Goal: Information Seeking & Learning: Learn about a topic

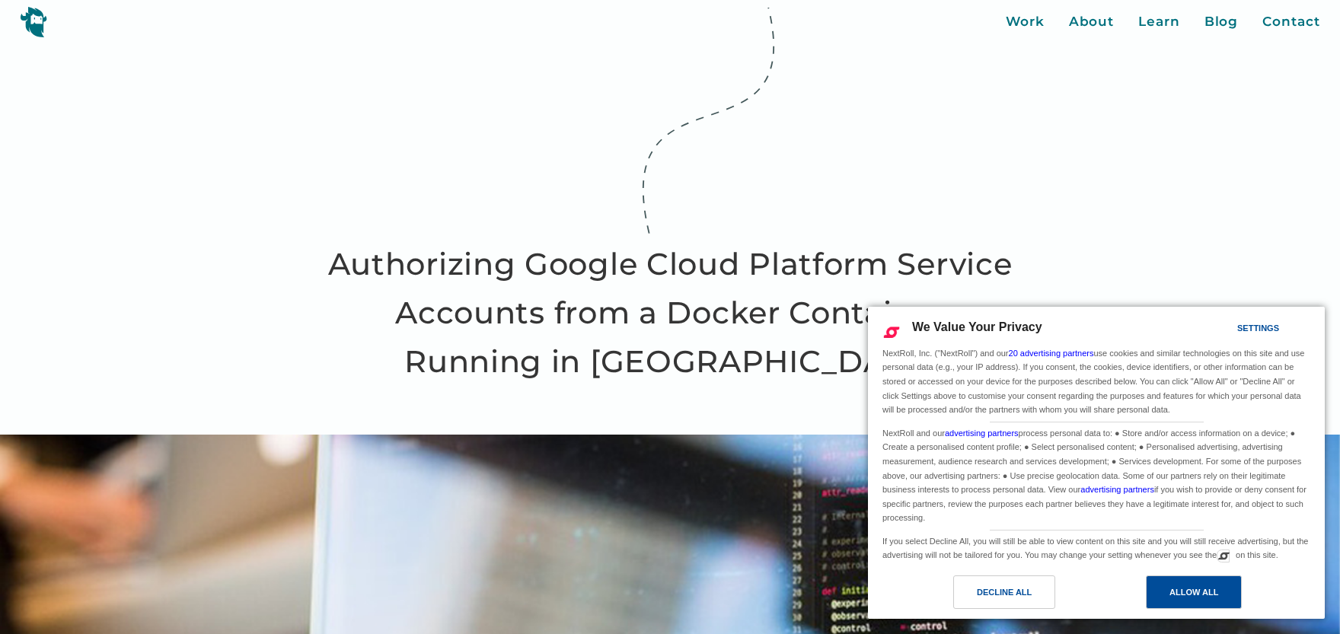
click at [1159, 593] on div "Allow All" at bounding box center [1194, 593] width 96 height 34
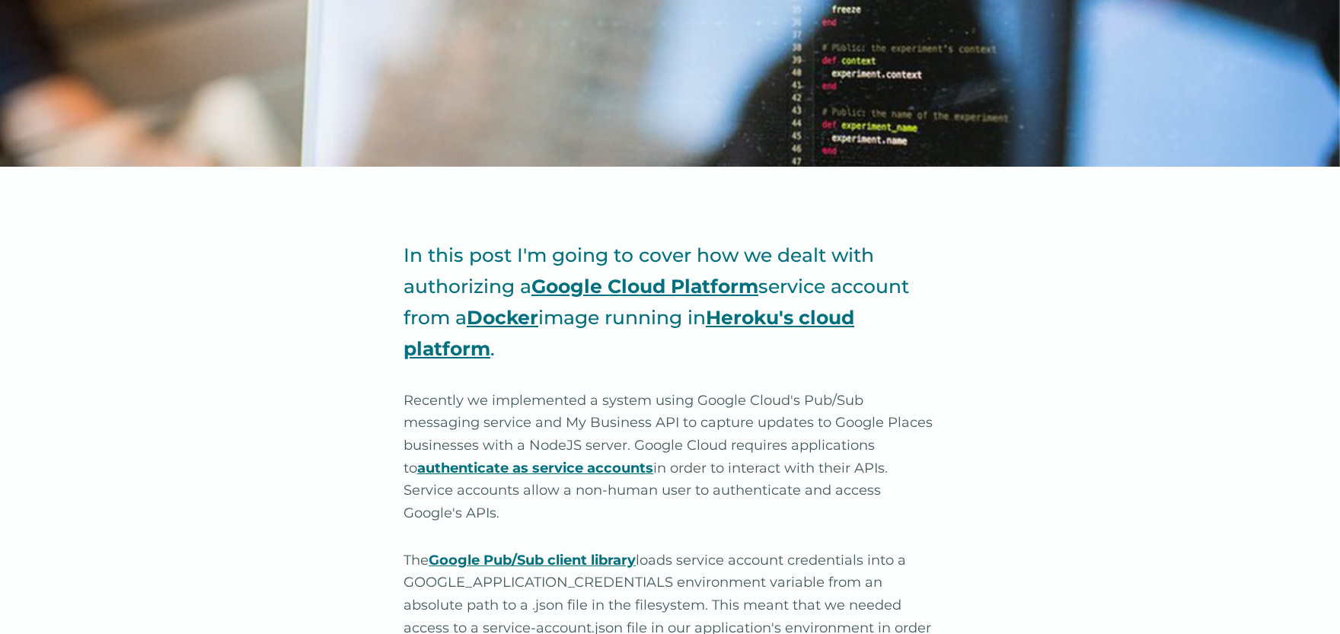
scroll to position [838, 0]
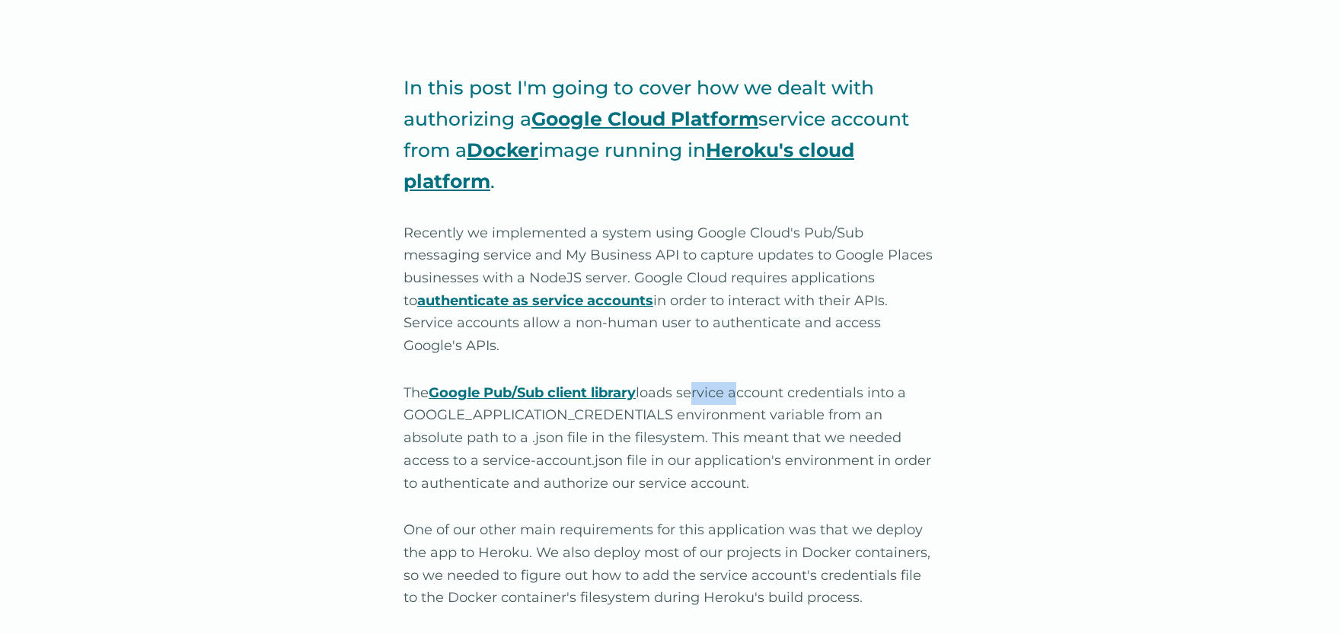
drag, startPoint x: 695, startPoint y: 370, endPoint x: 741, endPoint y: 369, distance: 45.7
click at [741, 382] on p "The Google Pub/Sub client library loads service account credentials into a GOOG…" at bounding box center [670, 438] width 533 height 113
click at [688, 398] on p "The Google Pub/Sub client library loads service account credentials into a GOOG…" at bounding box center [670, 438] width 533 height 113
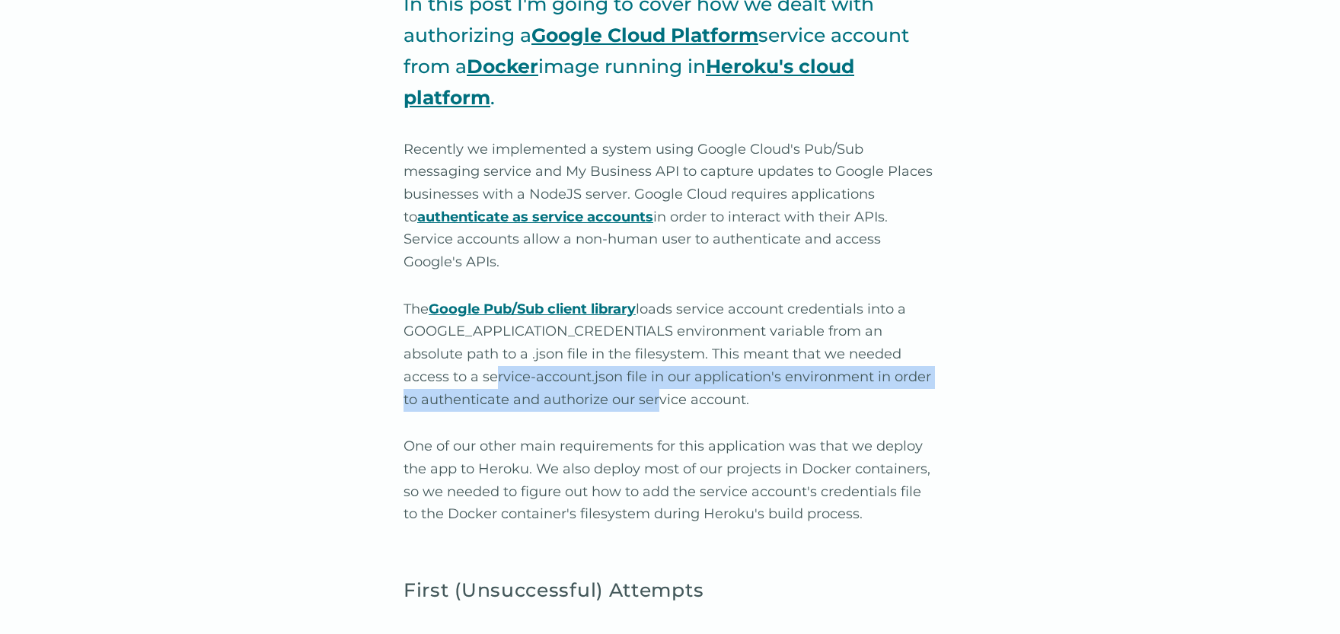
drag, startPoint x: 490, startPoint y: 356, endPoint x: 656, endPoint y: 380, distance: 167.7
click at [656, 380] on p "The Google Pub/Sub client library loads service account credentials into a GOOG…" at bounding box center [670, 355] width 533 height 113
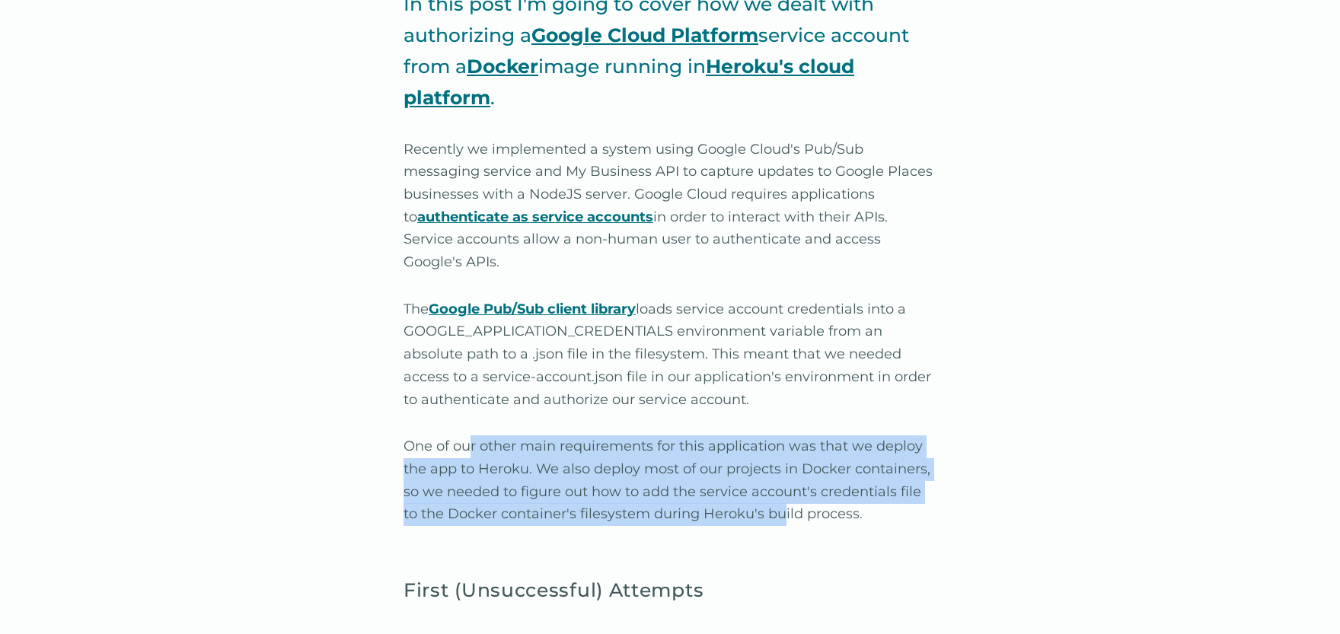
drag, startPoint x: 473, startPoint y: 422, endPoint x: 763, endPoint y: 487, distance: 297.5
click at [763, 487] on p "One of our other main requirements for this application was that we deploy the …" at bounding box center [670, 481] width 533 height 91
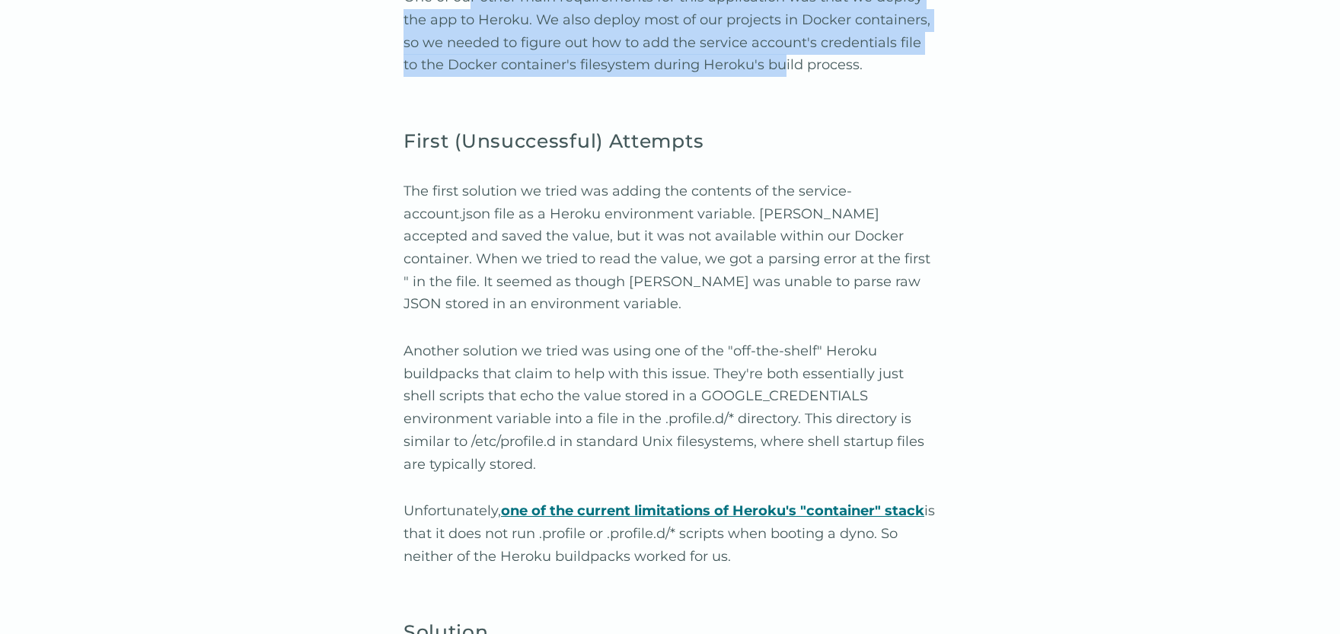
scroll to position [1424, 0]
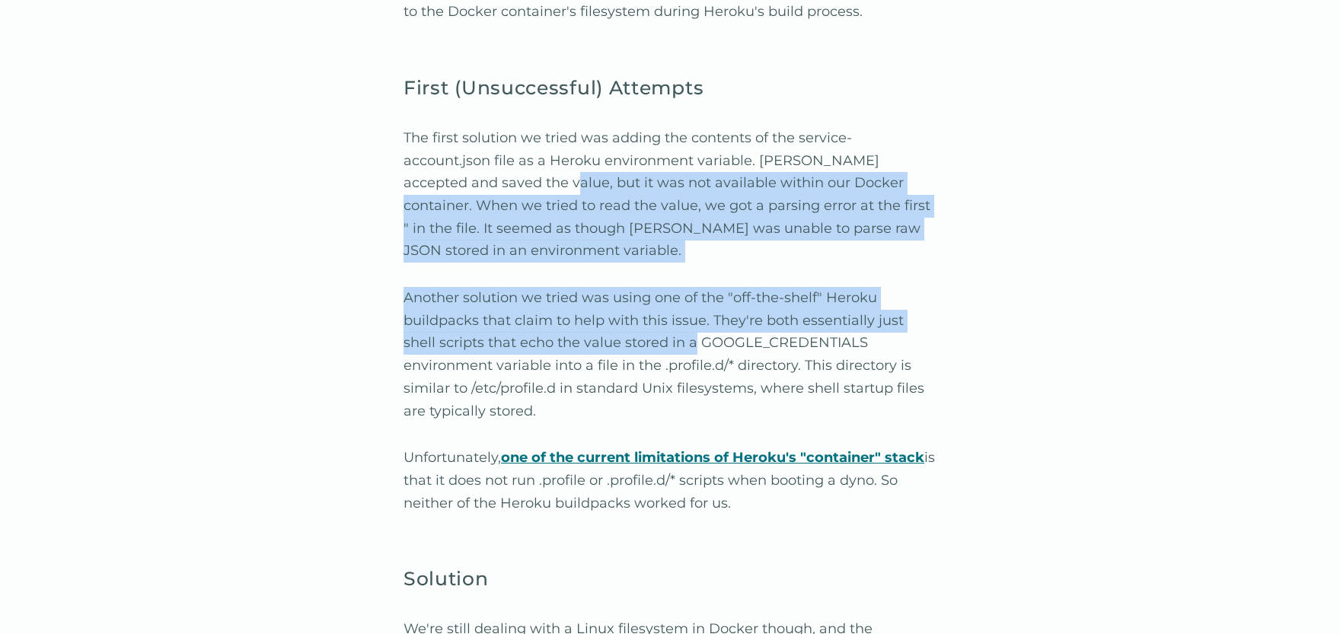
drag, startPoint x: 522, startPoint y: 156, endPoint x: 660, endPoint y: 323, distance: 216.9
click at [554, 313] on p "Another solution we tried was using one of the "off-the-shelf" Heroku buildpack…" at bounding box center [670, 355] width 533 height 136
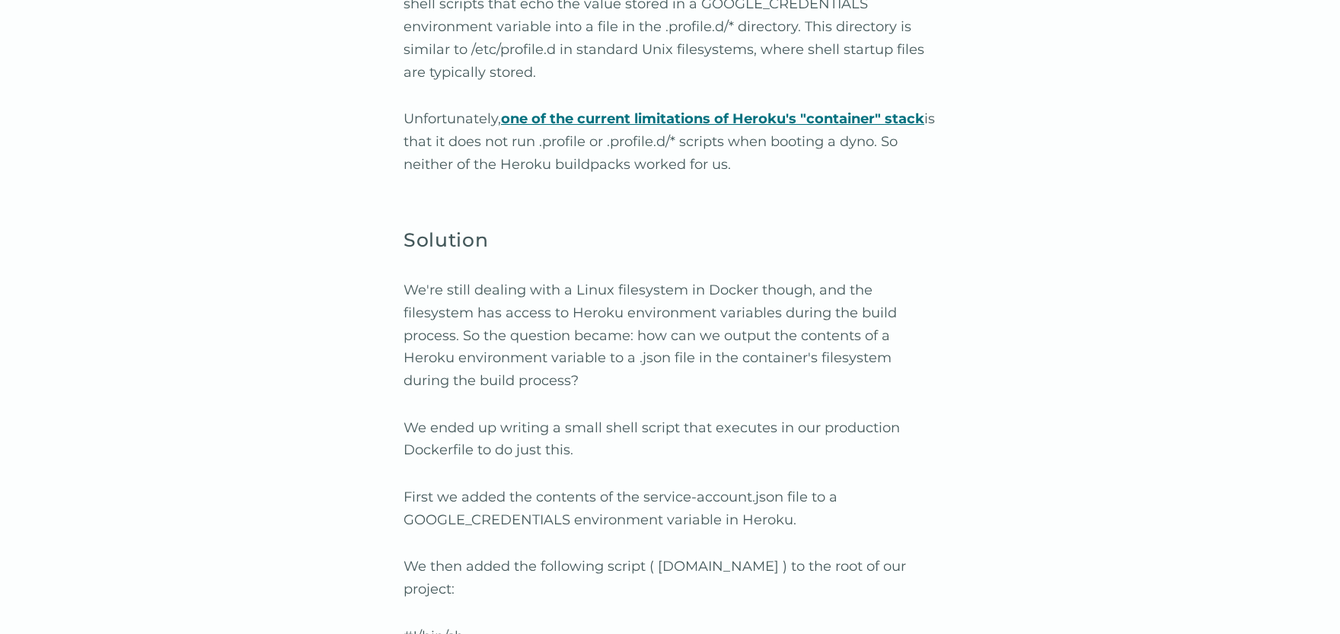
scroll to position [1843, 0]
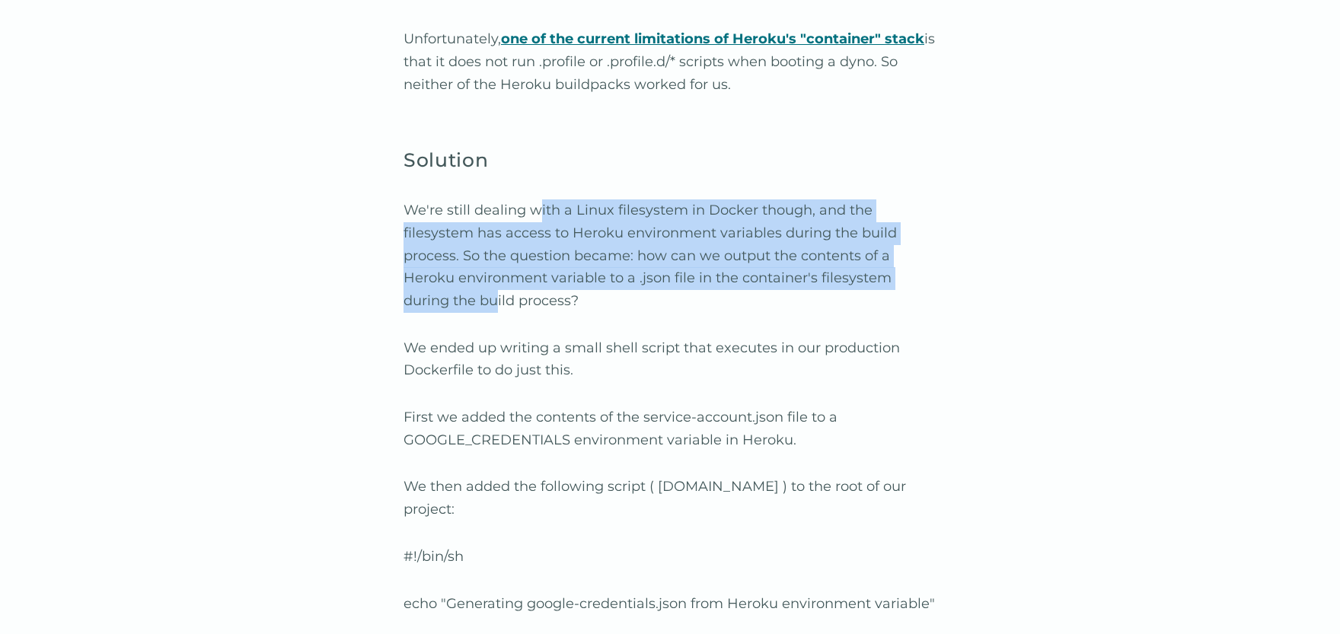
drag, startPoint x: 535, startPoint y: 191, endPoint x: 497, endPoint y: 276, distance: 92.7
click at [497, 274] on p "We're still dealing with a Linux filesystem in Docker though, and the filesyste…" at bounding box center [670, 256] width 533 height 113
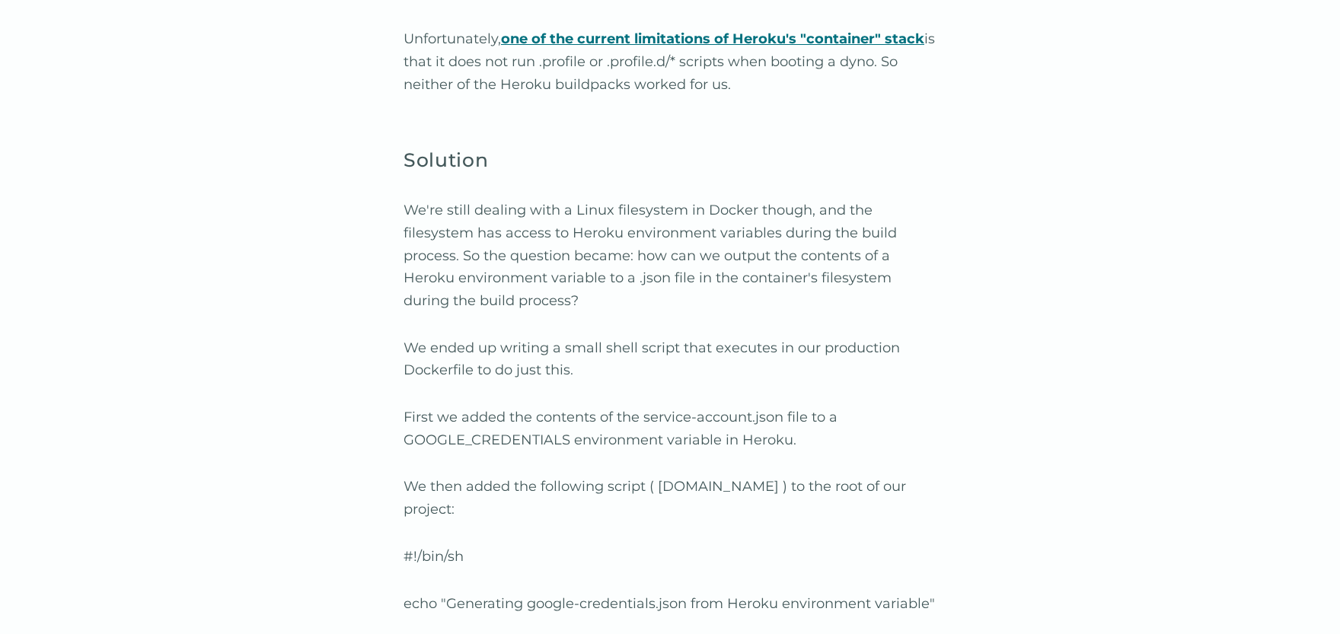
click at [513, 350] on p "We ended up writing a small shell script that executes in our production Docker…" at bounding box center [670, 359] width 533 height 45
drag, startPoint x: 497, startPoint y: 399, endPoint x: 653, endPoint y: 393, distance: 157.0
click at [653, 407] on p "First we added the contents of the service-account.json file to a GOOGLE_CREDEN…" at bounding box center [670, 429] width 533 height 45
drag, startPoint x: 443, startPoint y: 466, endPoint x: 595, endPoint y: 469, distance: 151.6
click at [587, 476] on p "We then added the following script ( [DOMAIN_NAME] ) to the root of our project:" at bounding box center [670, 498] width 533 height 45
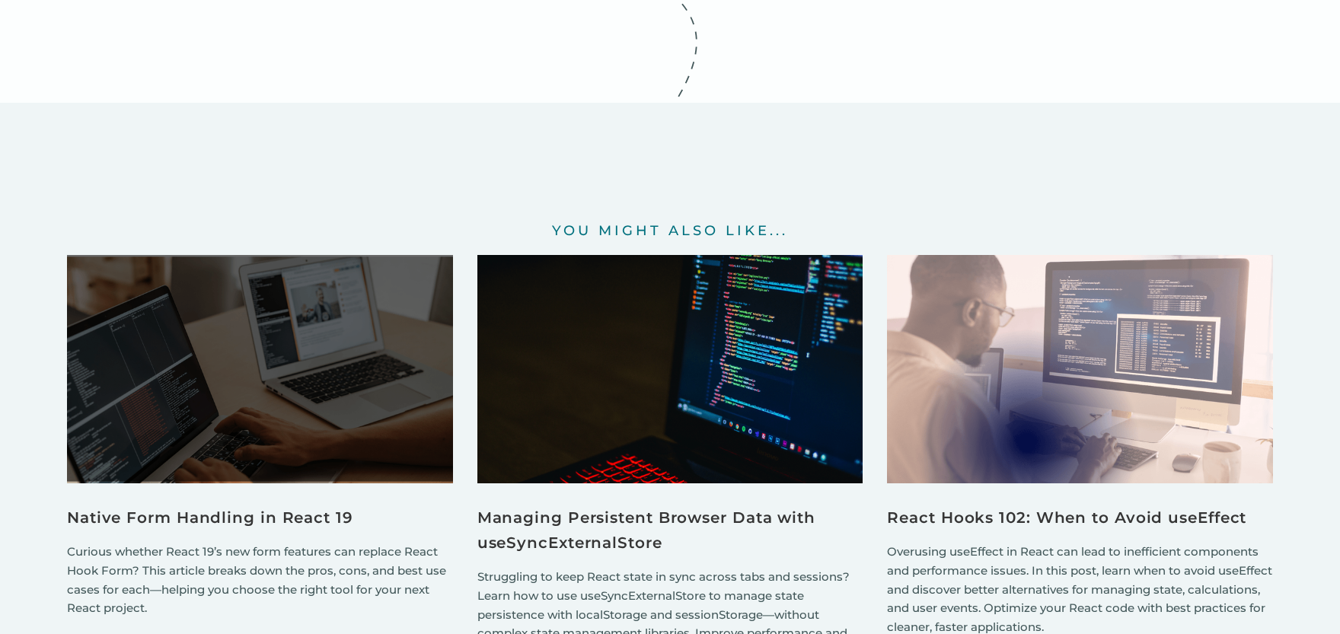
scroll to position [3519, 0]
